Goal: Transaction & Acquisition: Purchase product/service

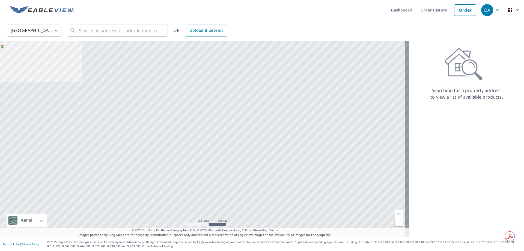
click at [53, 10] on img at bounding box center [42, 10] width 64 height 8
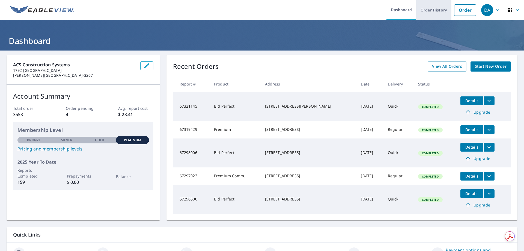
click at [430, 11] on link "Order History" at bounding box center [433, 10] width 35 height 20
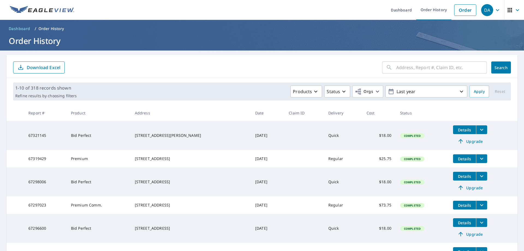
click at [411, 66] on input "text" at bounding box center [441, 67] width 91 height 15
paste input "46394734"
type input "46394734"
click at [495, 65] on span "Search" at bounding box center [500, 67] width 11 height 5
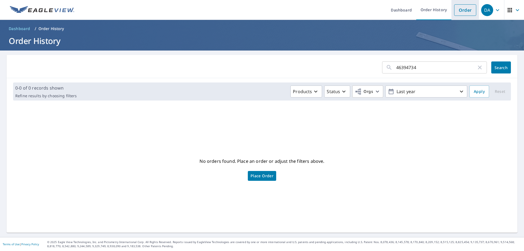
click at [462, 8] on link "Order" at bounding box center [465, 9] width 22 height 11
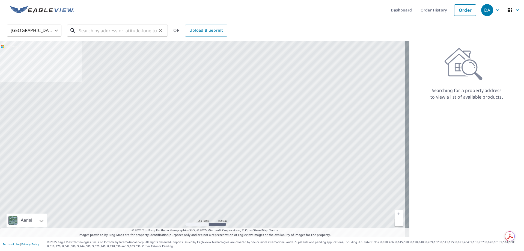
click at [114, 28] on input "text" at bounding box center [118, 30] width 78 height 15
paste input "[STREET_ADDRESS]"
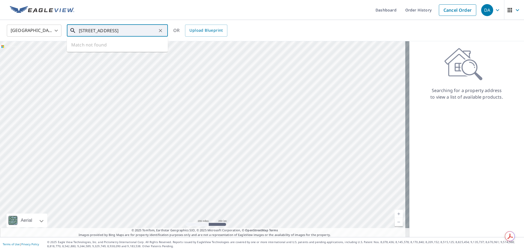
scroll to position [0, 15]
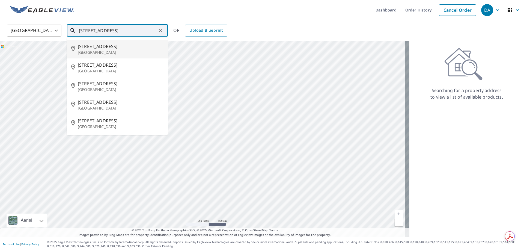
click at [100, 47] on span "[STREET_ADDRESS]" at bounding box center [121, 46] width 86 height 7
type input "[STREET_ADDRESS]"
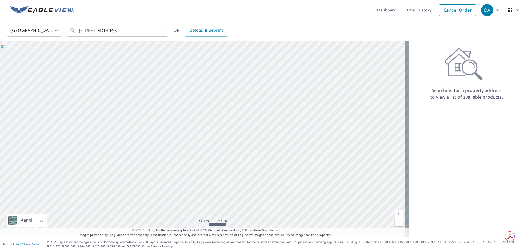
scroll to position [0, 0]
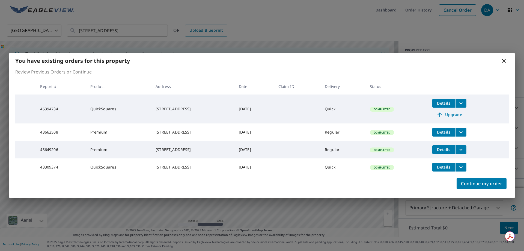
click at [459, 113] on span "Upgrade" at bounding box center [449, 114] width 28 height 7
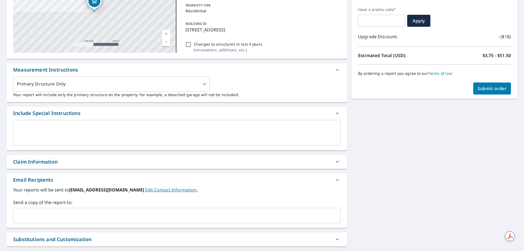
scroll to position [91, 0]
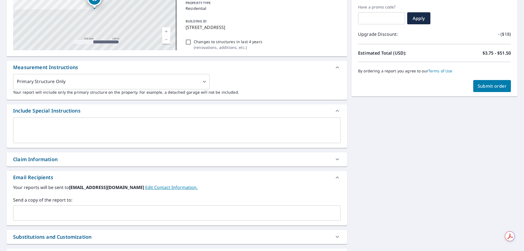
click at [33, 213] on input "text" at bounding box center [173, 213] width 314 height 10
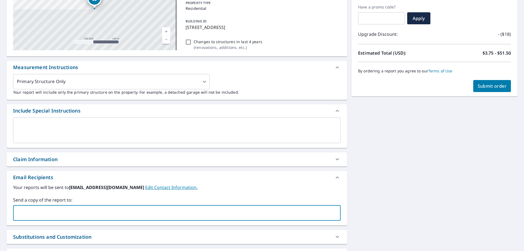
type input "[PERSON_NAME][EMAIL_ADDRESS][DOMAIN_NAME]"
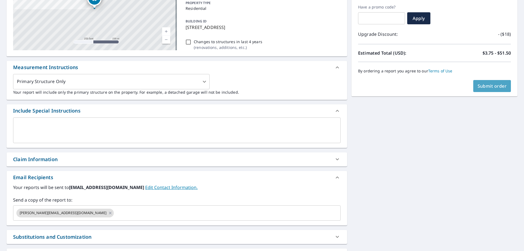
click at [480, 91] on button "Submit order" at bounding box center [492, 86] width 38 height 12
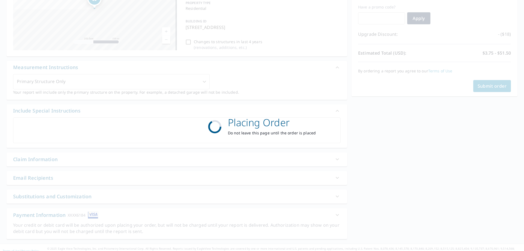
scroll to position [70, 0]
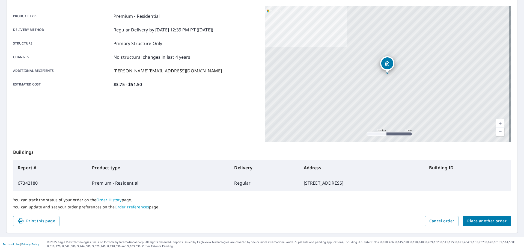
click at [490, 225] on button "Place another order" at bounding box center [487, 221] width 48 height 10
